Goal: Information Seeking & Learning: Learn about a topic

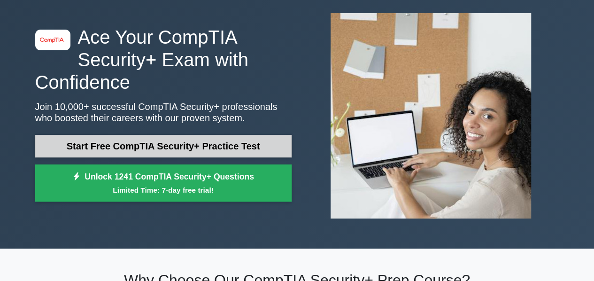
click at [212, 148] on link "Start Free CompTIA Security+ Practice Test" at bounding box center [163, 146] width 256 height 23
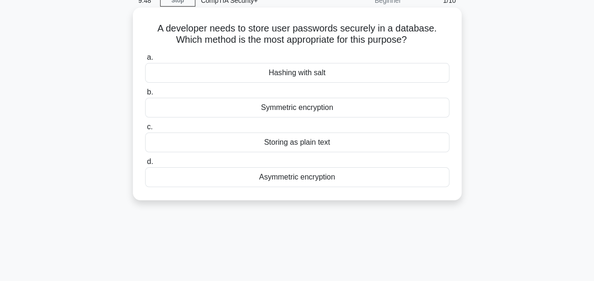
scroll to position [47, 0]
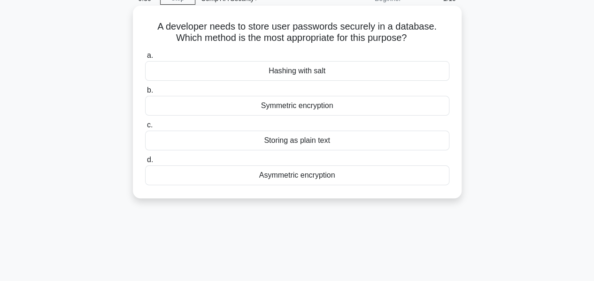
click at [274, 172] on div "Asymmetric encryption" at bounding box center [297, 175] width 304 height 20
click at [145, 163] on input "d. Asymmetric encryption" at bounding box center [145, 160] width 0 height 6
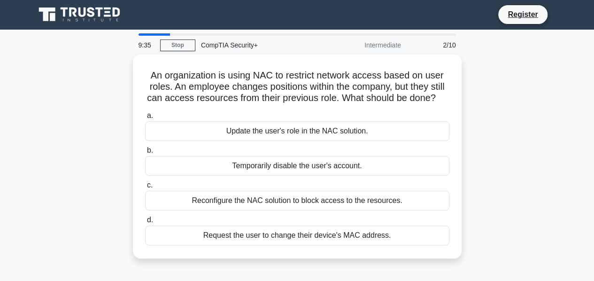
scroll to position [0, 0]
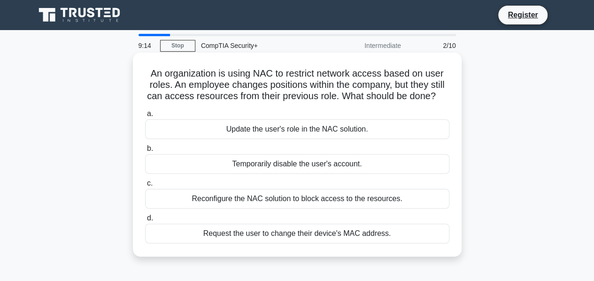
click at [287, 130] on div "Update the user's role in the NAC solution." at bounding box center [297, 129] width 304 height 20
click at [145, 117] on input "a. Update the user's role in the NAC solution." at bounding box center [145, 114] width 0 height 6
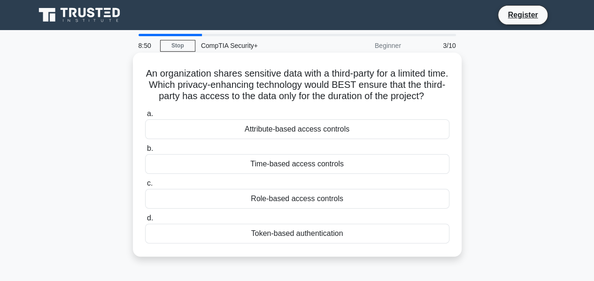
click at [277, 208] on div "Role-based access controls" at bounding box center [297, 199] width 304 height 20
click at [145, 186] on input "c. Role-based access controls" at bounding box center [145, 183] width 0 height 6
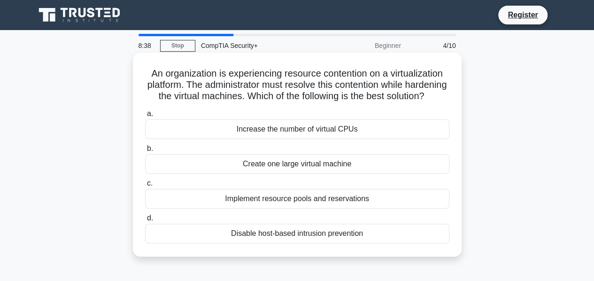
click at [300, 208] on div "Implement resource pools and reservations" at bounding box center [297, 199] width 304 height 20
click at [145, 186] on input "c. Implement resource pools and reservations" at bounding box center [145, 183] width 0 height 6
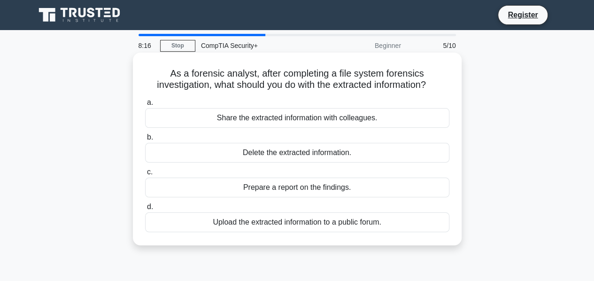
click at [300, 187] on div "Prepare a report on the findings." at bounding box center [297, 187] width 304 height 20
click at [145, 175] on input "c. Prepare a report on the findings." at bounding box center [145, 172] width 0 height 6
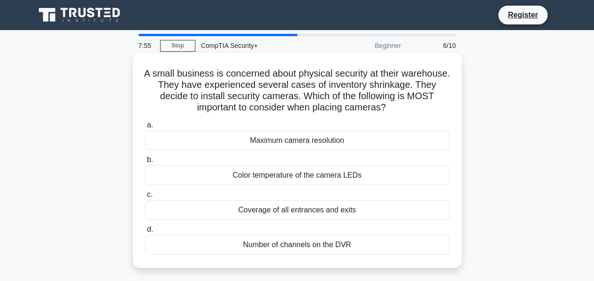
click at [302, 211] on div "Coverage of all entrances and exits" at bounding box center [297, 210] width 304 height 20
click at [145, 198] on input "c. Coverage of all entrances and exits" at bounding box center [145, 195] width 0 height 6
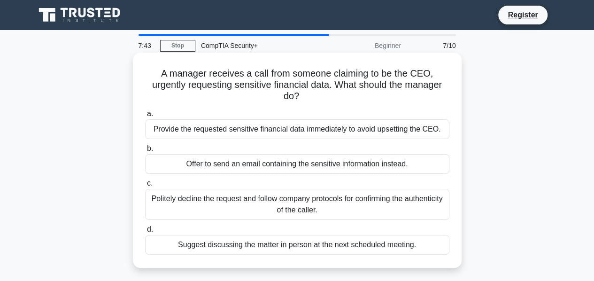
click at [242, 198] on div "Politely decline the request and follow company protocols for confirming the au…" at bounding box center [297, 204] width 304 height 31
click at [145, 186] on input "c. Politely decline the request and follow company protocols for confirming the…" at bounding box center [145, 183] width 0 height 6
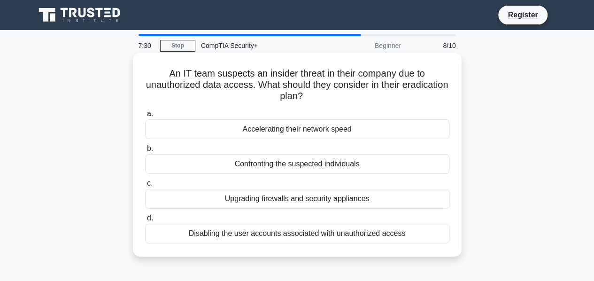
click at [254, 235] on div "Disabling the user accounts associated with unauthorized access" at bounding box center [297, 233] width 304 height 20
click at [145, 221] on input "d. Disabling the user accounts associated with unauthorized access" at bounding box center [145, 218] width 0 height 6
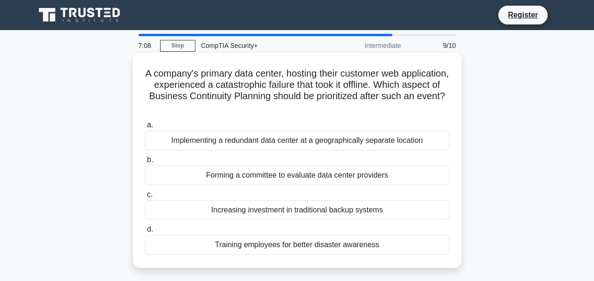
click at [295, 140] on div "Implementing a redundant data center at a geographically separate location" at bounding box center [297, 141] width 304 height 20
click at [145, 128] on input "a. Implementing a redundant data center at a geographically separate location" at bounding box center [145, 125] width 0 height 6
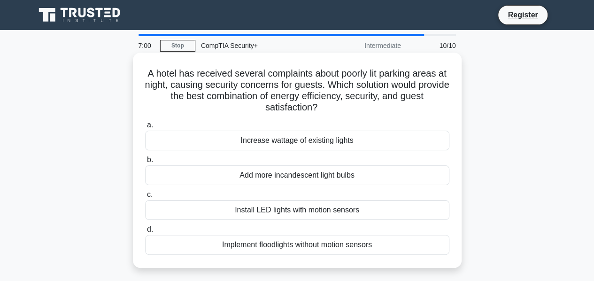
click at [322, 210] on div "Install LED lights with motion sensors" at bounding box center [297, 210] width 304 height 20
click at [145, 198] on input "c. Install LED lights with motion sensors" at bounding box center [145, 195] width 0 height 6
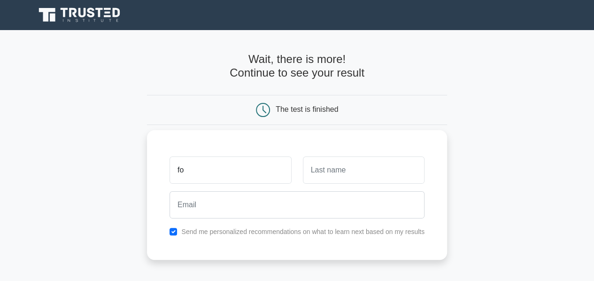
type input "fo"
type input "rob"
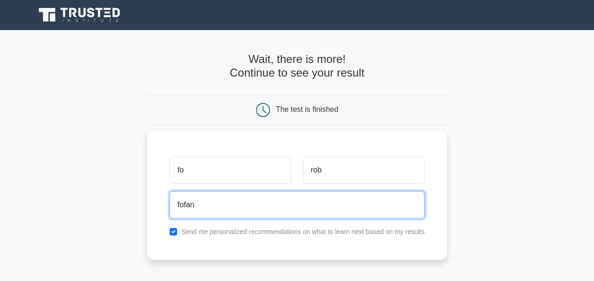
type input "fofans@yahoo.com"
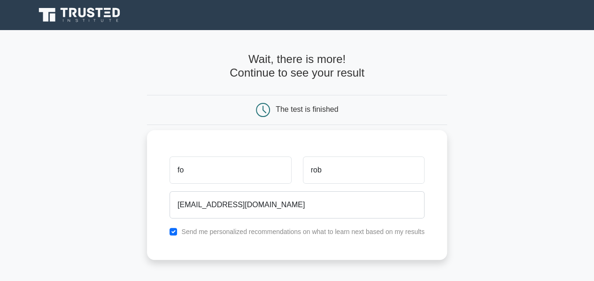
click at [254, 232] on label "Send me personalized recommendations on what to learn next based on my results" at bounding box center [302, 232] width 243 height 8
click at [171, 231] on input "checkbox" at bounding box center [173, 232] width 8 height 8
checkbox input "false"
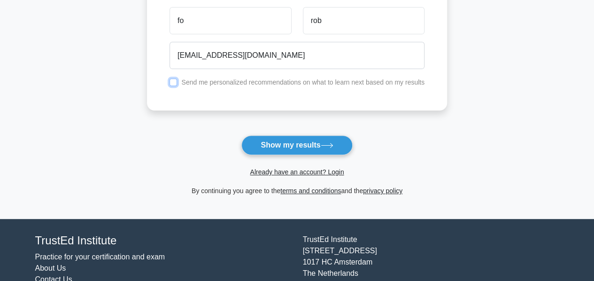
scroll to position [188, 0]
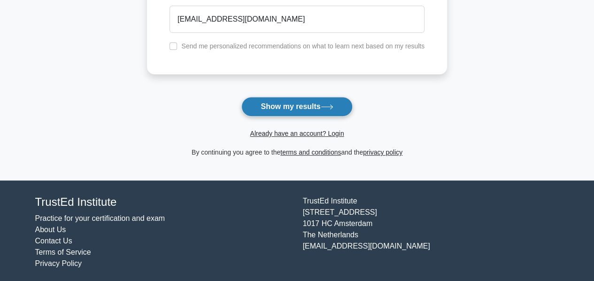
click at [322, 111] on button "Show my results" at bounding box center [296, 107] width 111 height 20
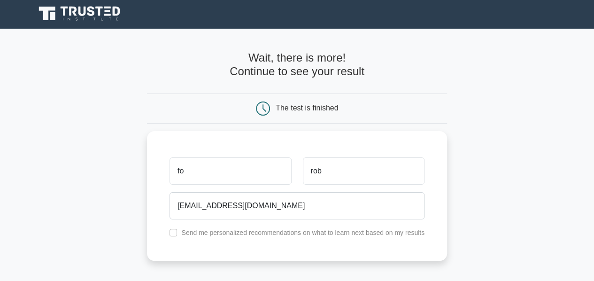
scroll to position [0, 0]
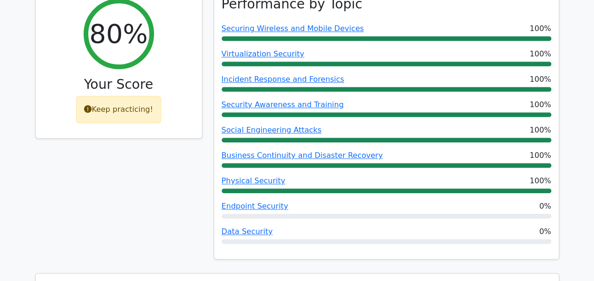
scroll to position [376, 0]
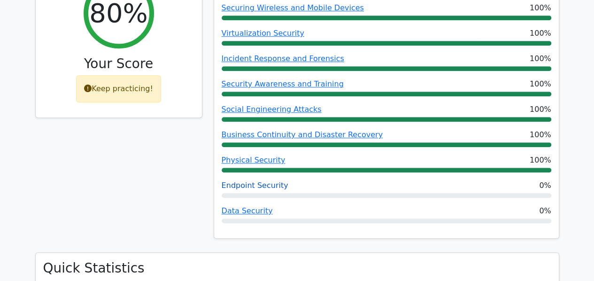
click at [248, 181] on link "Endpoint Security" at bounding box center [255, 185] width 67 height 9
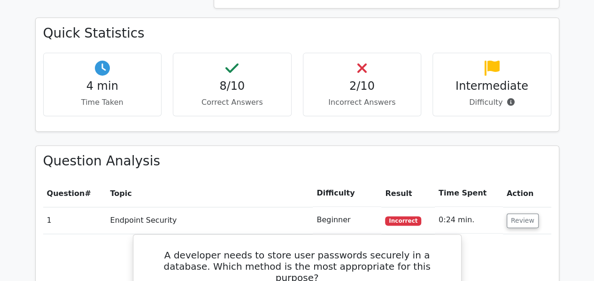
scroll to position [610, 0]
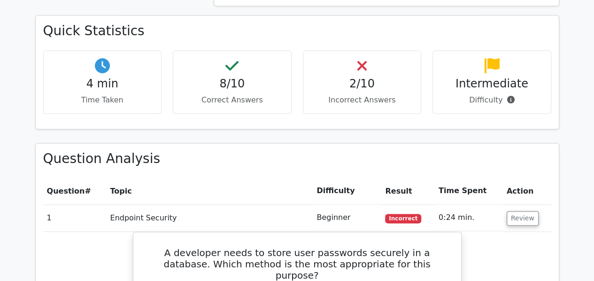
click at [384, 69] on div "2/10 Incorrect Answers" at bounding box center [362, 81] width 119 height 63
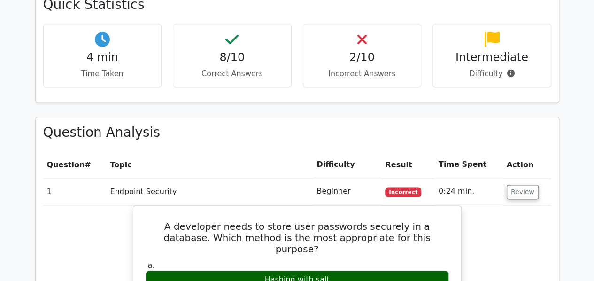
scroll to position [751, 0]
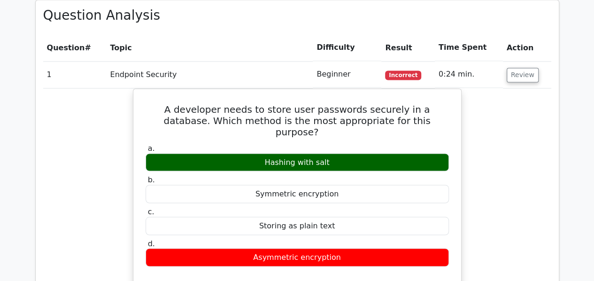
click at [394, 70] on span "Incorrect" at bounding box center [403, 74] width 36 height 9
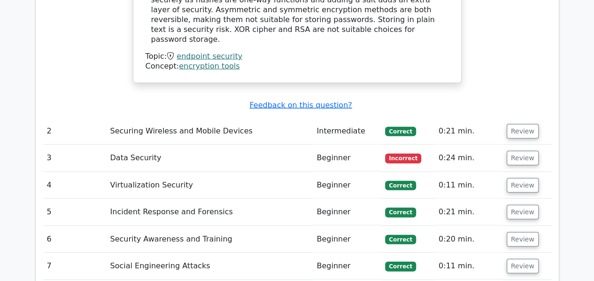
scroll to position [1080, 0]
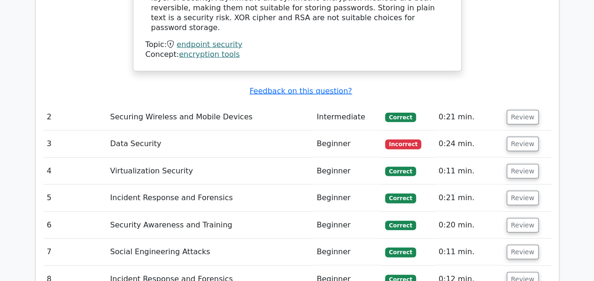
click at [134, 131] on td "Data Security" at bounding box center [209, 144] width 207 height 27
click at [514, 137] on button "Review" at bounding box center [523, 144] width 32 height 15
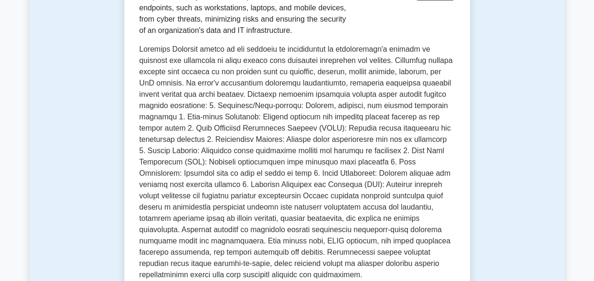
scroll to position [47, 0]
